Goal: Task Accomplishment & Management: Use online tool/utility

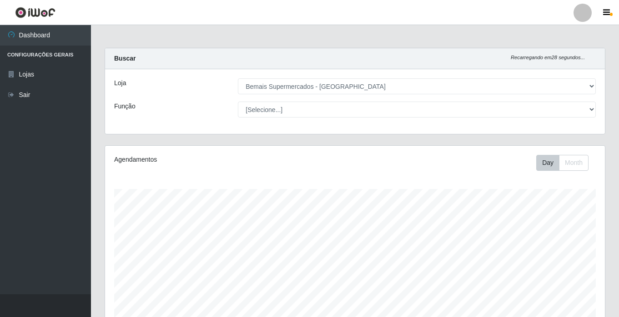
select select "250"
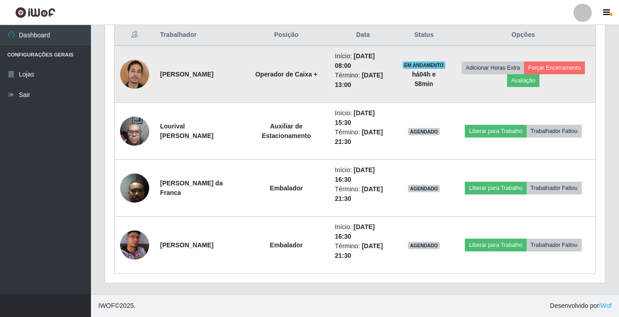
scroll to position [189, 500]
drag, startPoint x: 161, startPoint y: 73, endPoint x: 248, endPoint y: 72, distance: 86.9
click at [244, 72] on td "[PERSON_NAME]" at bounding box center [199, 74] width 89 height 57
drag, startPoint x: 248, startPoint y: 72, endPoint x: 236, endPoint y: 74, distance: 11.9
copy strong "[PERSON_NAME]"
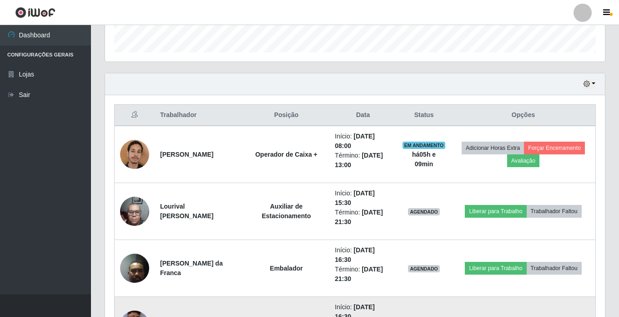
scroll to position [262, 0]
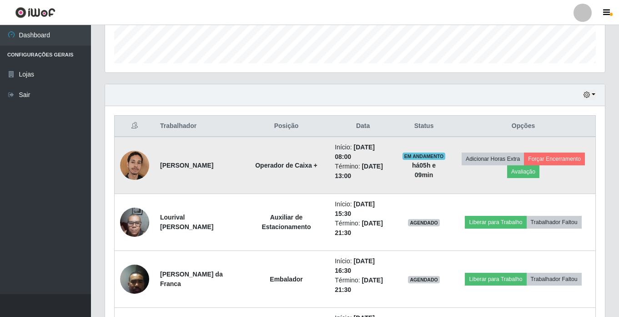
click at [377, 174] on li "Término: [DATE] 13:00" at bounding box center [363, 171] width 56 height 19
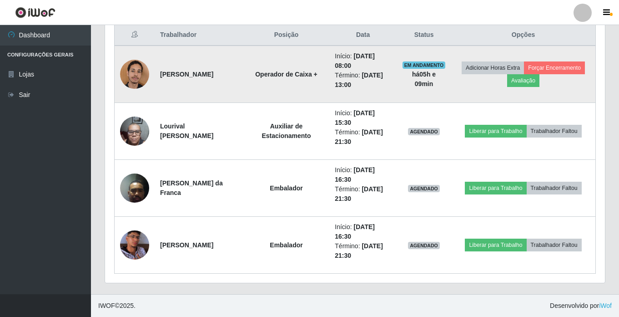
scroll to position [308, 0]
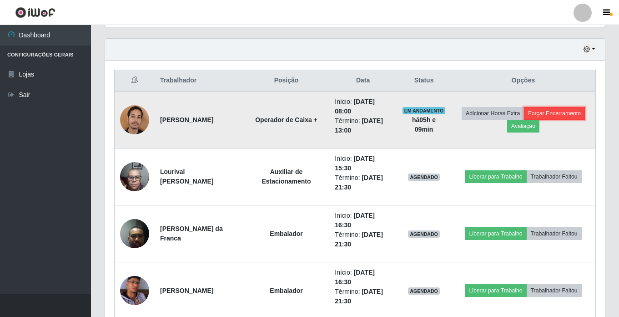
click at [524, 120] on button "Forçar Encerramento" at bounding box center [554, 113] width 61 height 13
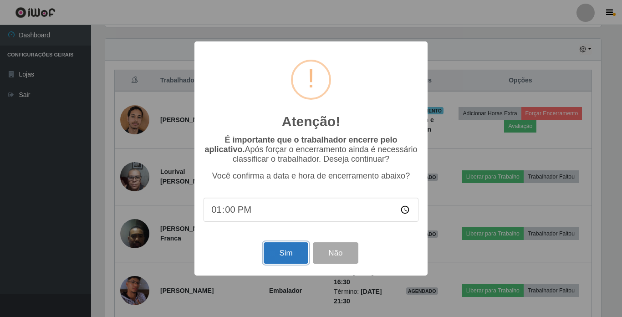
click at [294, 259] on button "Sim" at bounding box center [286, 252] width 44 height 21
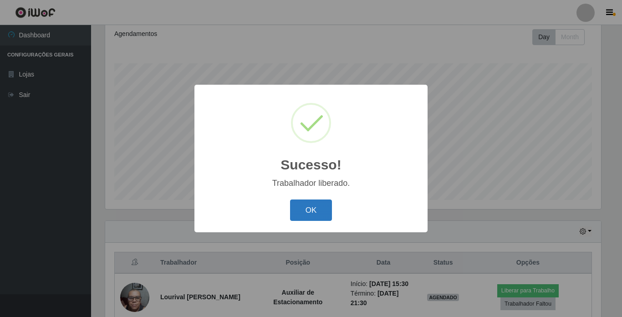
click at [308, 213] on button "OK" at bounding box center [311, 209] width 42 height 21
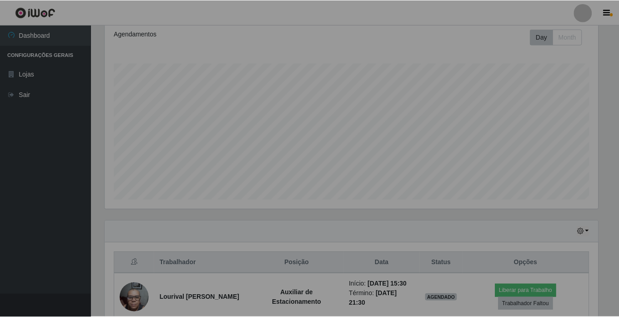
scroll to position [189, 500]
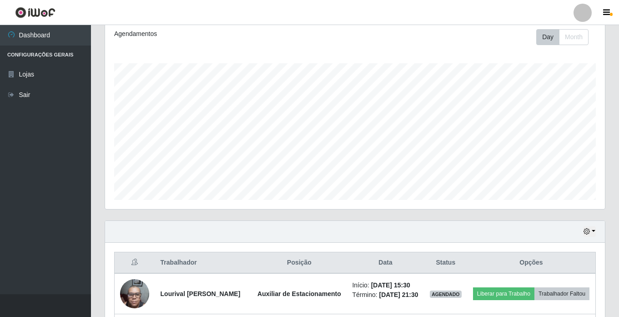
click at [330, 225] on div "Hoje 1 dia 3 dias 1 Semana Não encerrados" at bounding box center [355, 232] width 500 height 22
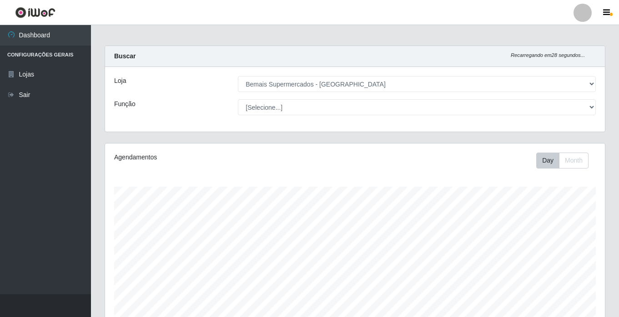
scroll to position [0, 0]
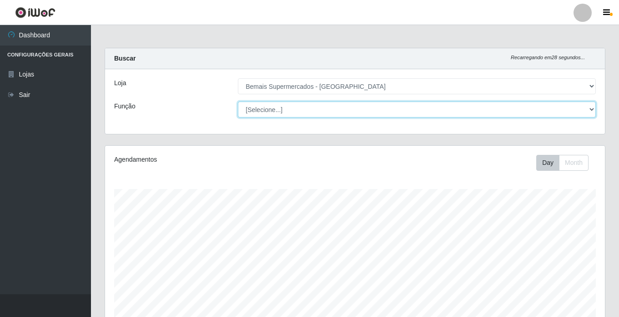
drag, startPoint x: 282, startPoint y: 107, endPoint x: 295, endPoint y: 119, distance: 17.8
click at [282, 107] on select "[Selecione...] ASG ASG + ASG ++ Auxiliar de Estacionamento Auxiliar de Estacion…" at bounding box center [417, 109] width 358 height 16
select select "72"
click at [238, 101] on select "[Selecione...] ASG ASG + ASG ++ Auxiliar de Estacionamento Auxiliar de Estacion…" at bounding box center [417, 109] width 358 height 16
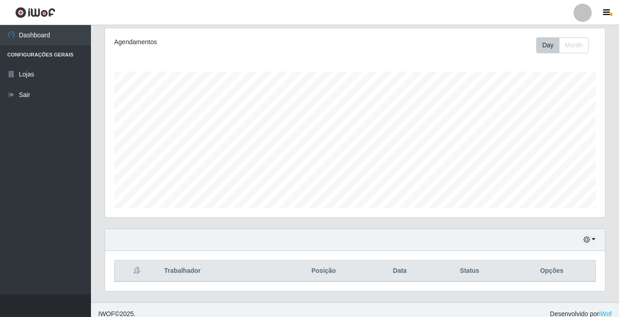
scroll to position [126, 0]
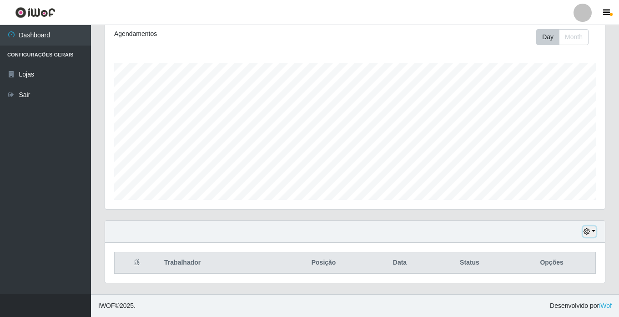
click at [591, 234] on button "button" at bounding box center [589, 231] width 13 height 10
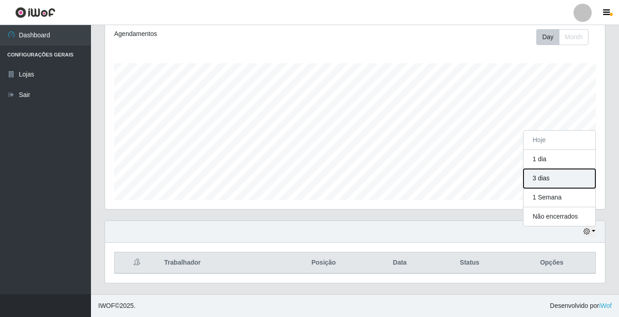
click at [562, 173] on button "3 dias" at bounding box center [560, 178] width 72 height 19
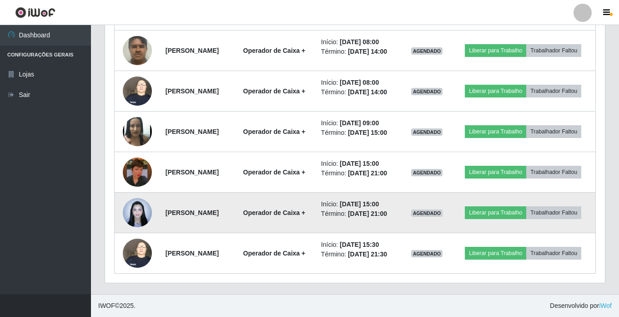
scroll to position [504, 0]
